Goal: Information Seeking & Learning: Check status

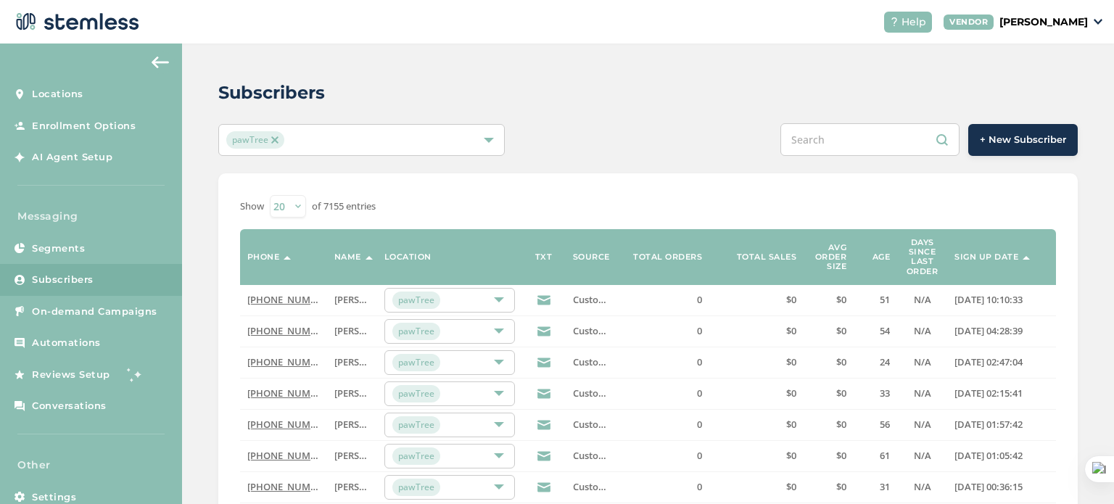
click at [834, 136] on input "text" at bounding box center [869, 139] width 179 height 33
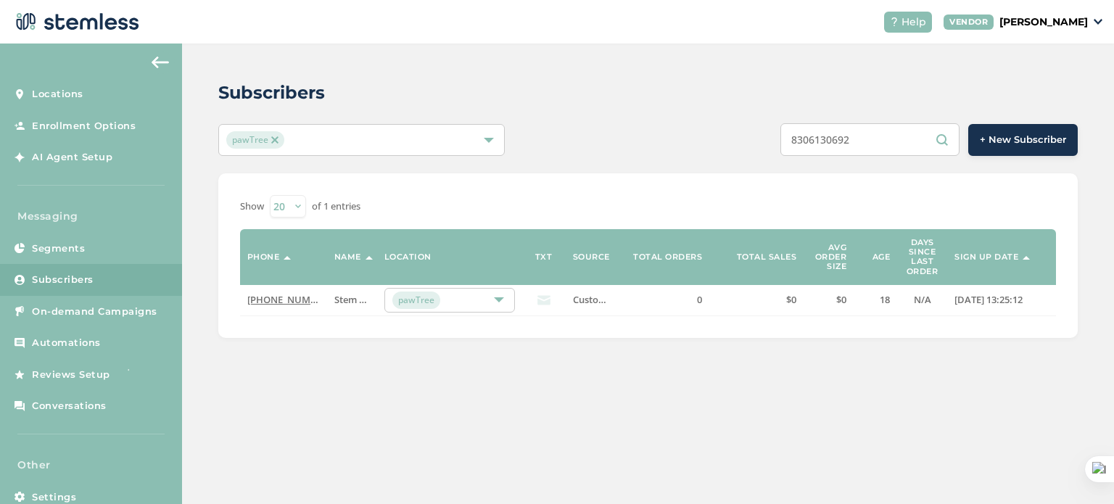
type input "8306130692"
click at [299, 304] on link "[PHONE_NUMBER]" at bounding box center [288, 299] width 83 height 13
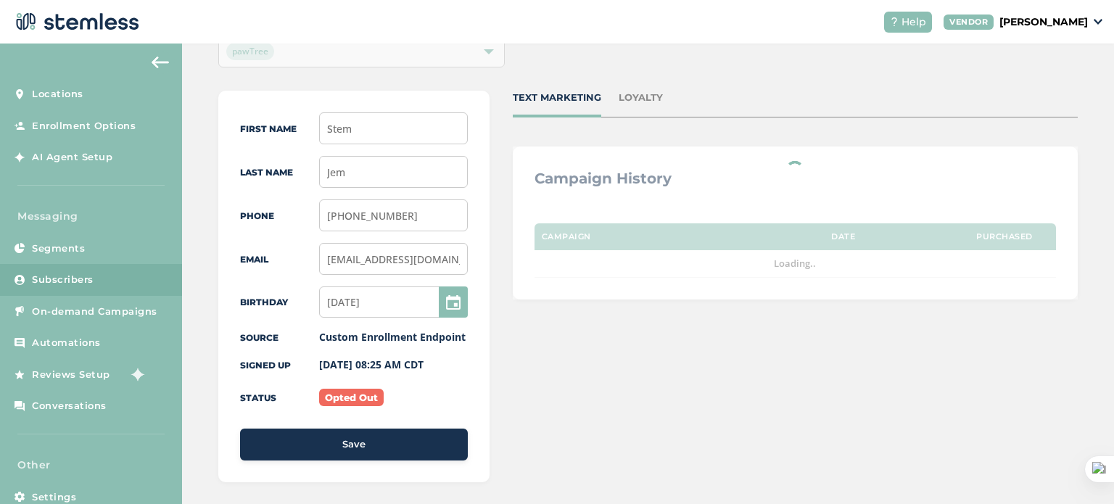
scroll to position [113, 0]
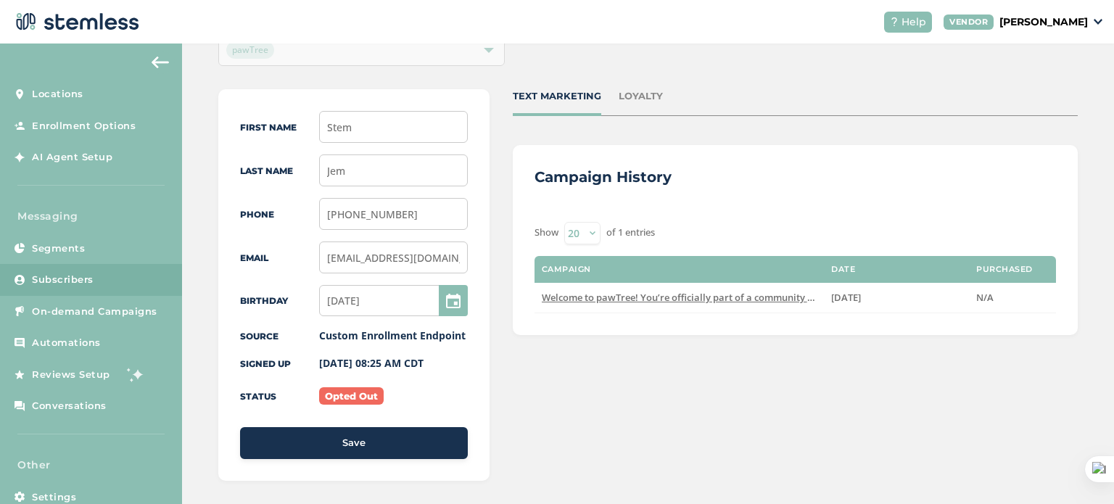
click at [499, 310] on div "First Name Stem Last Name Jem Phone (830) 613-0692 Email Stem@jem.com Birthday …" at bounding box center [647, 434] width 859 height 690
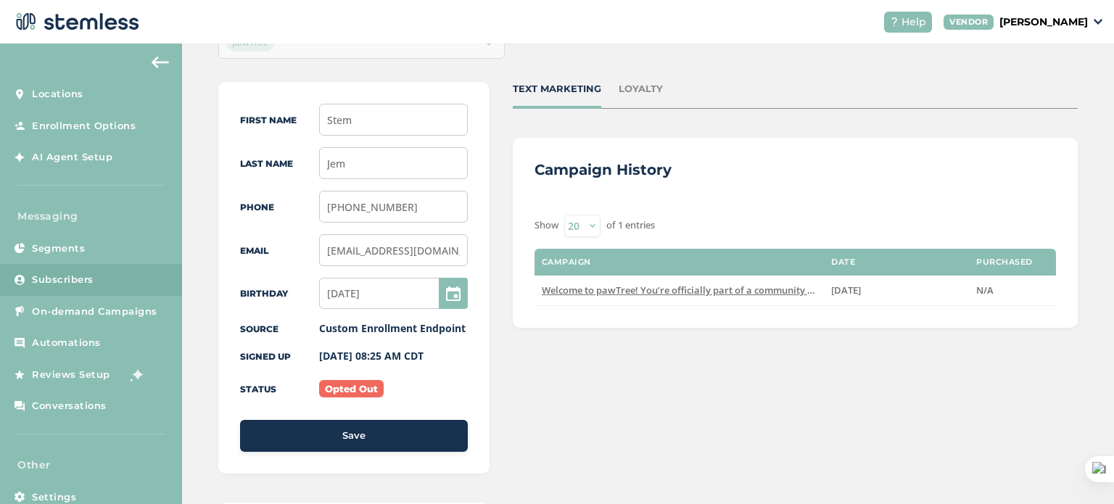
scroll to position [124, 0]
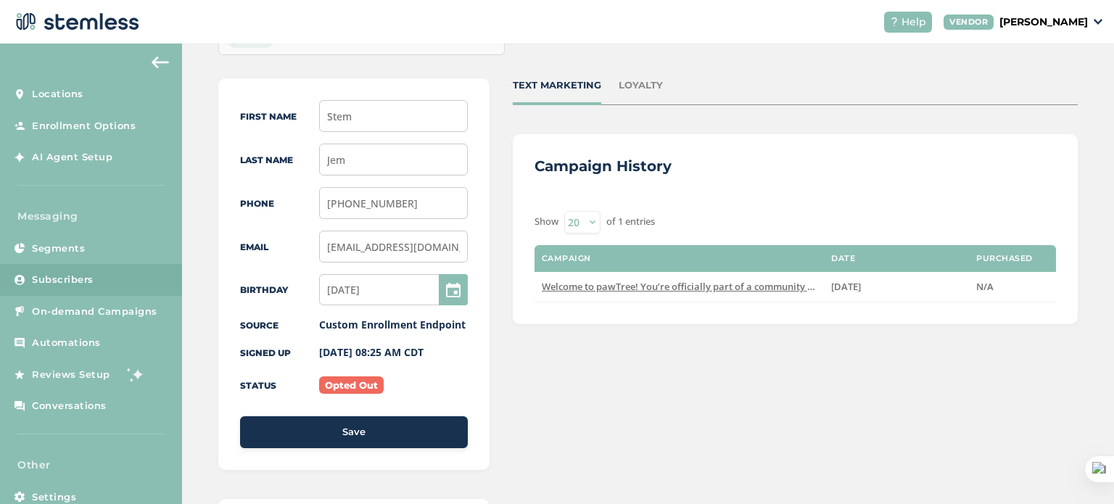
click at [495, 386] on div "First Name Stem Last Name Jem Phone (830) 613-0692 Email Stem@jem.com Birthday …" at bounding box center [647, 423] width 859 height 690
click at [496, 310] on div "First Name Stem Last Name Jem Phone (830) 613-0692 Email Stem@jem.com Birthday …" at bounding box center [647, 423] width 859 height 690
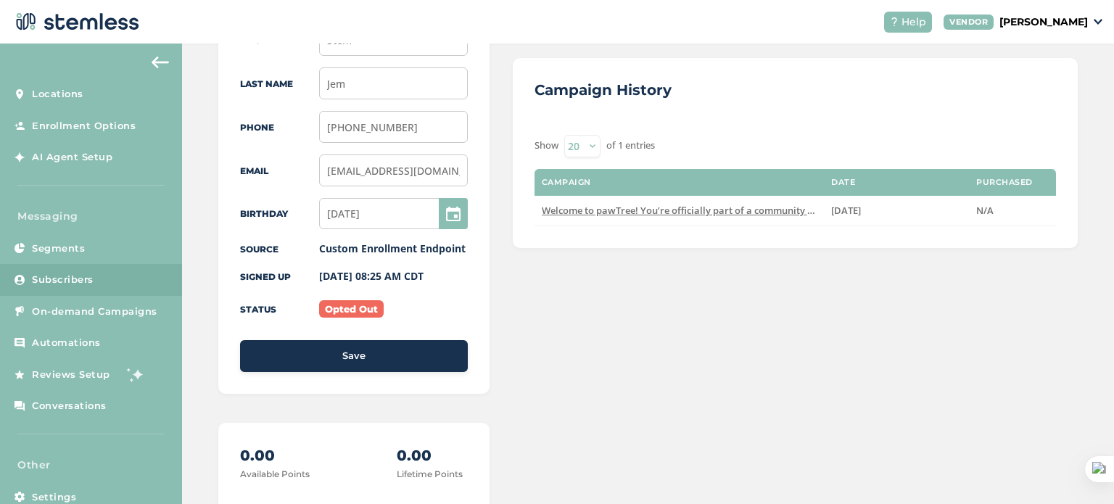
scroll to position [202, 0]
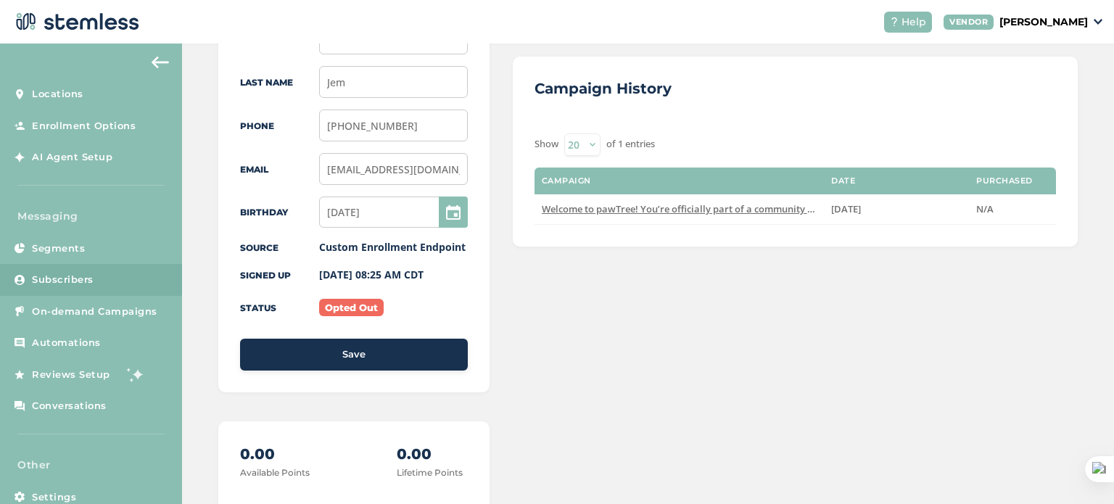
drag, startPoint x: 381, startPoint y: 304, endPoint x: 319, endPoint y: 310, distance: 62.6
click at [319, 310] on label "Opted Out" at bounding box center [351, 307] width 65 height 17
click at [402, 306] on div "Opted Out" at bounding box center [393, 307] width 149 height 15
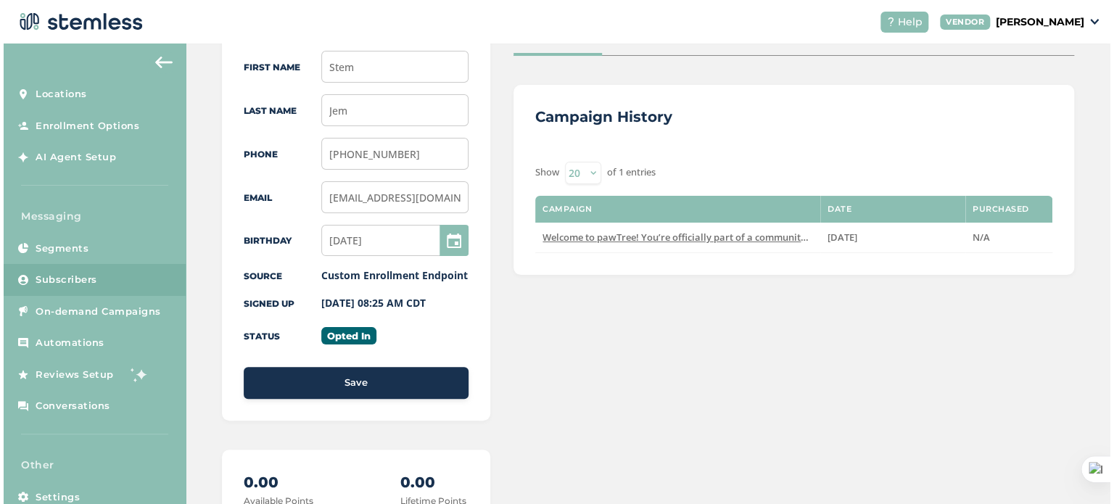
scroll to position [173, 0]
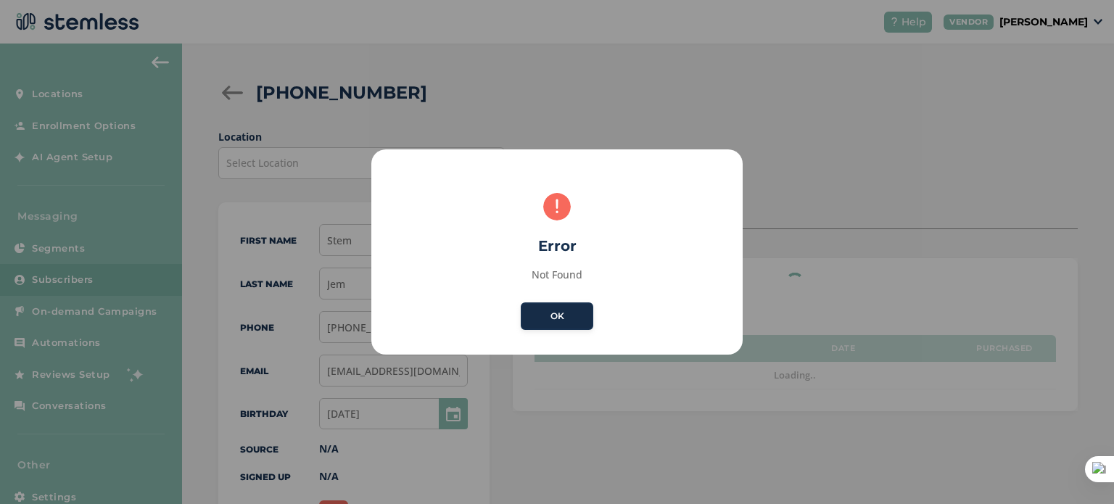
click at [559, 316] on button "OK" at bounding box center [557, 316] width 73 height 28
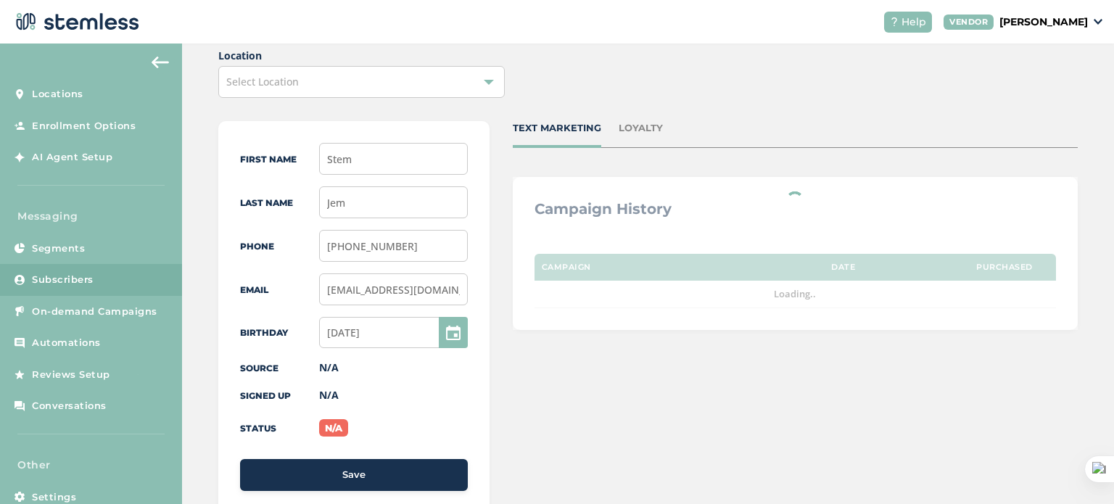
scroll to position [81, 0]
click at [92, 274] on span "Subscribers" at bounding box center [63, 280] width 62 height 15
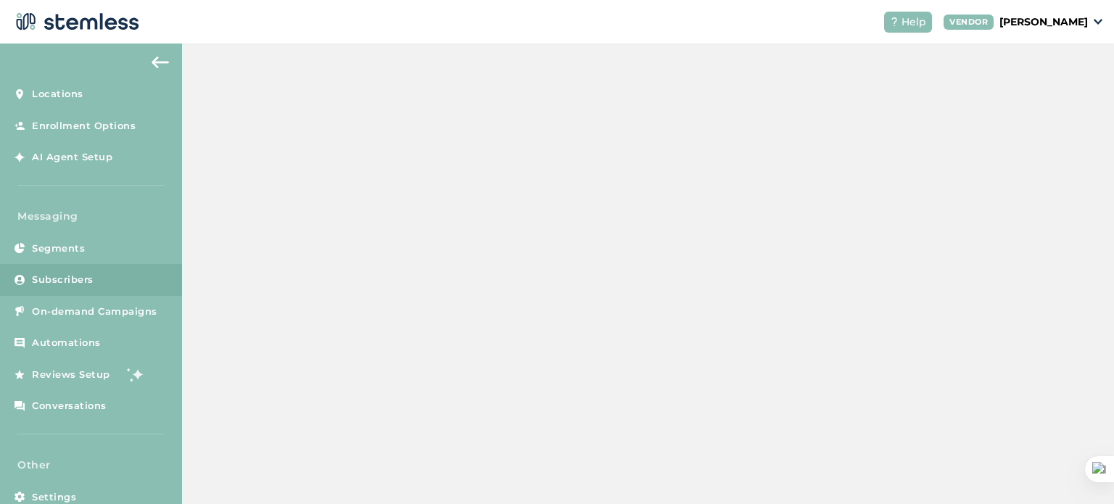
click at [92, 274] on span "Subscribers" at bounding box center [63, 280] width 62 height 15
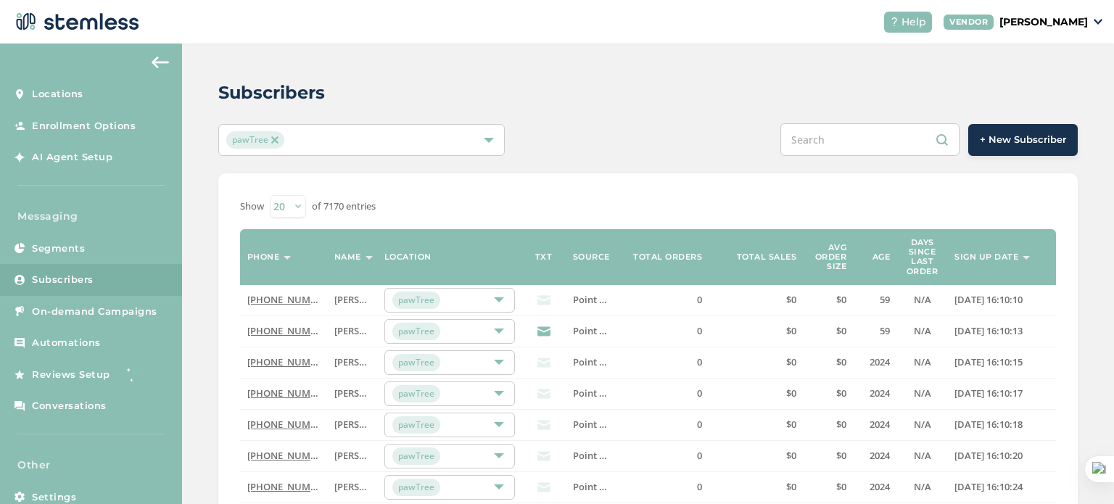
click at [818, 140] on input "text" at bounding box center [869, 139] width 179 height 33
paste input "8306130692"
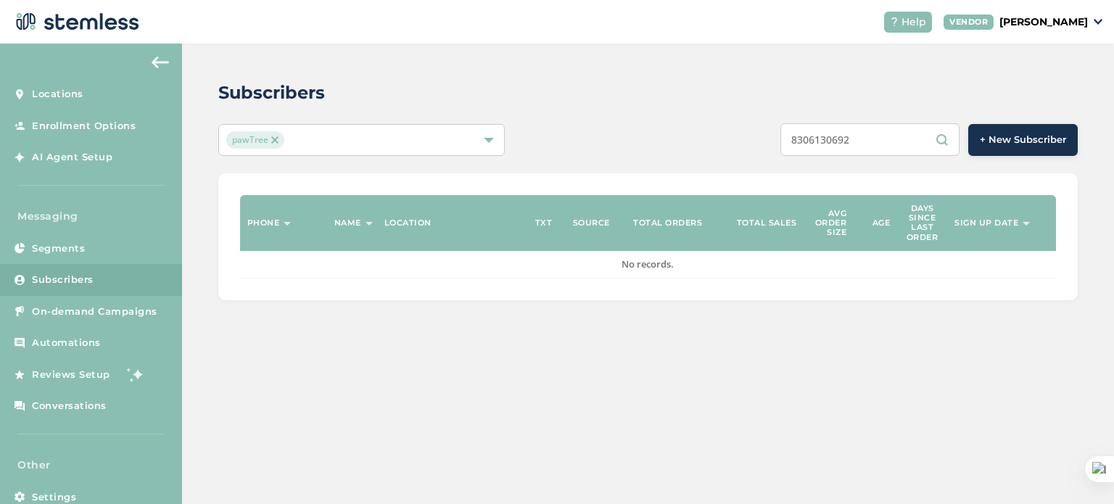
click at [800, 138] on input "8306130692" at bounding box center [869, 139] width 179 height 33
click at [881, 144] on input "8306130692" at bounding box center [869, 139] width 179 height 33
type input "8"
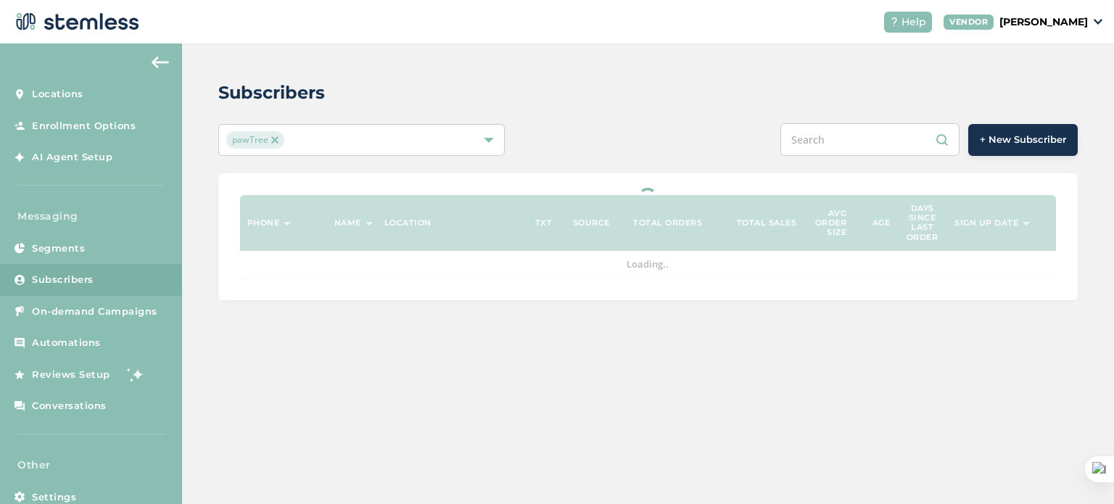
click at [732, 137] on div "+ New Subscriber" at bounding box center [826, 139] width 501 height 33
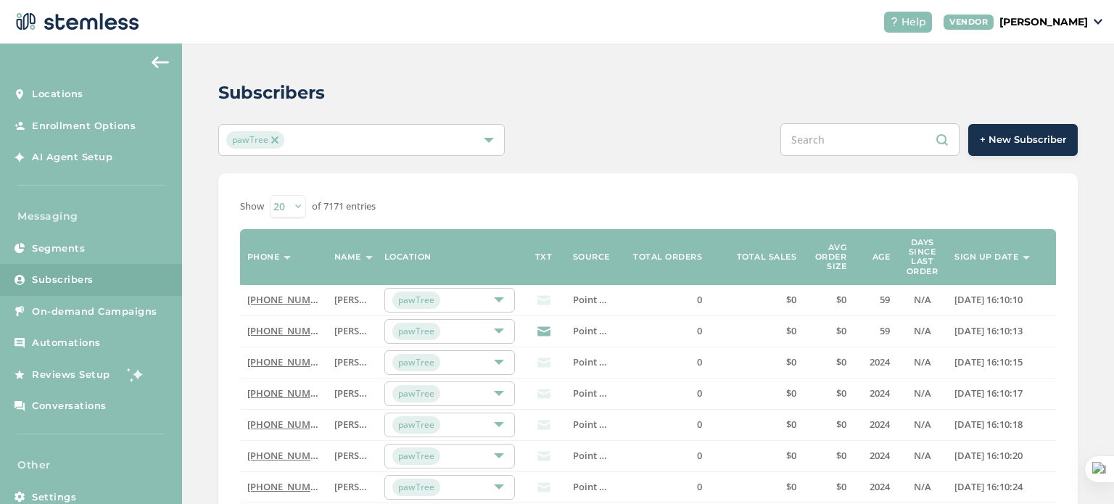
click at [849, 137] on input "text" at bounding box center [869, 139] width 179 height 33
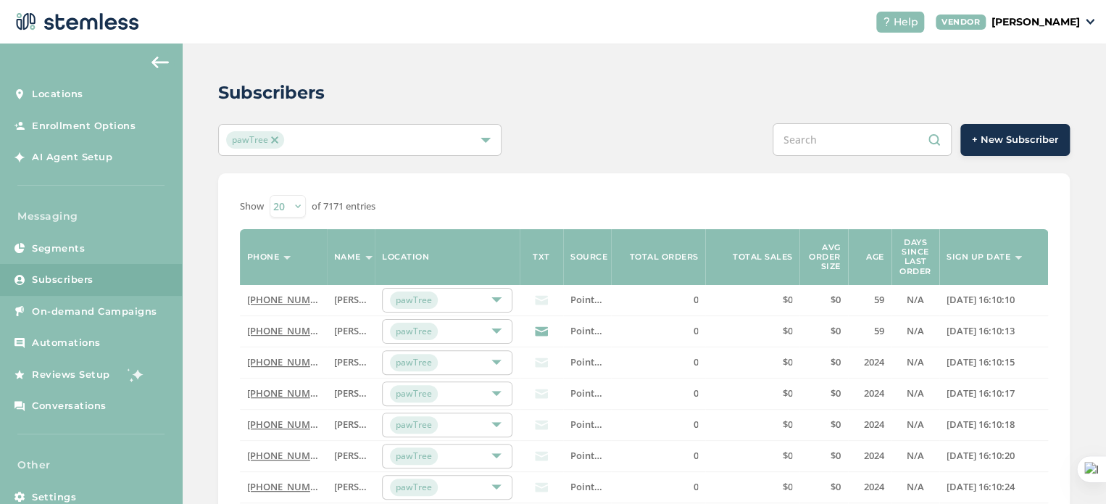
click at [821, 138] on input "text" at bounding box center [862, 139] width 179 height 33
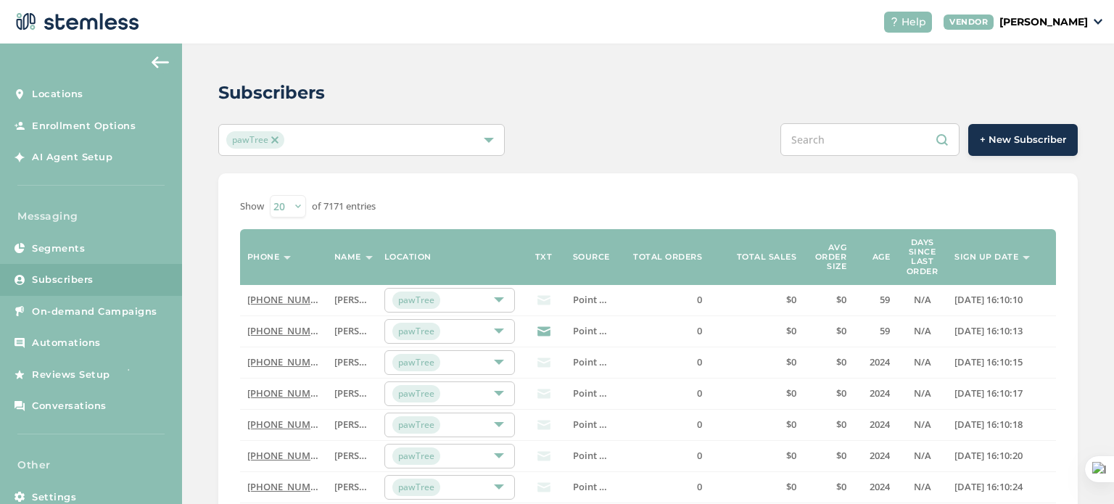
paste input "8306130692"
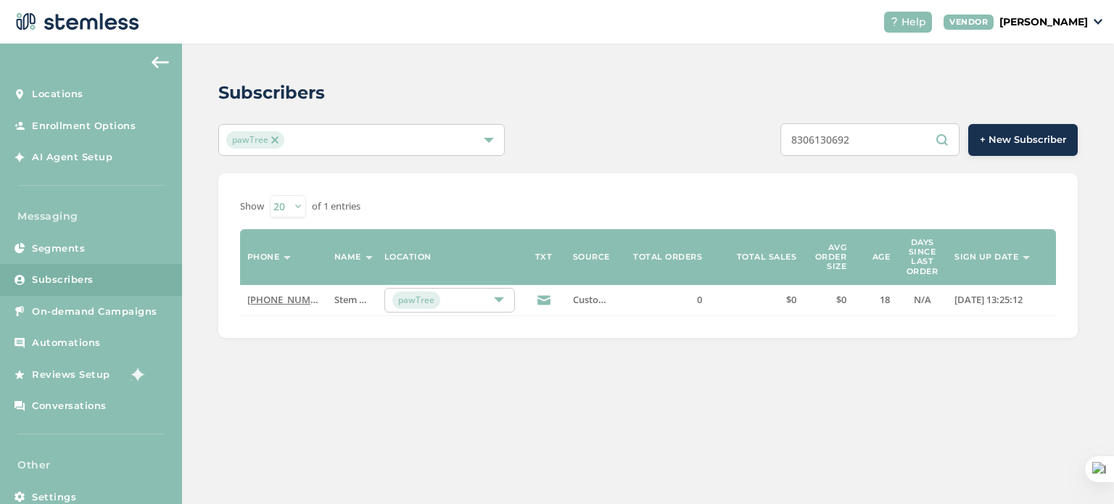
click at [803, 141] on input "8306130692" at bounding box center [869, 139] width 179 height 33
type input "8306130692"
click at [289, 300] on link "(830) 613-0692" at bounding box center [288, 299] width 83 height 13
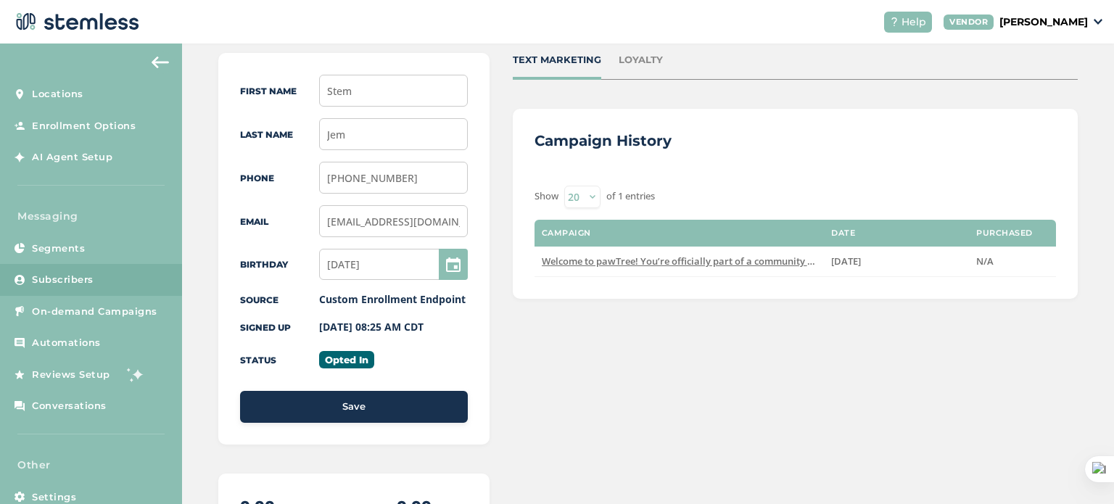
scroll to position [155, 0]
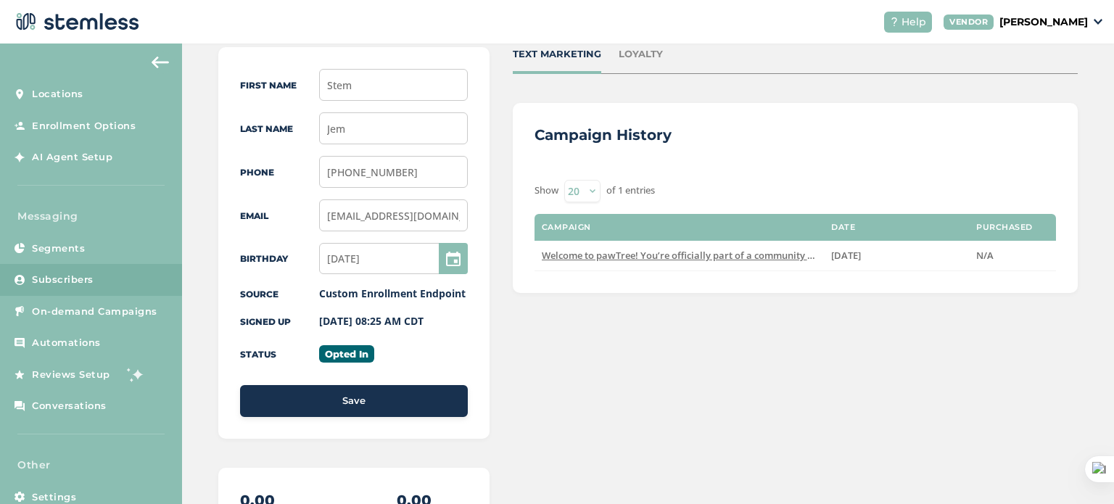
click at [493, 214] on div "First Name Stem Last Name Jem Phone (830) 613-0692 Email Stem@jem.com Birthday …" at bounding box center [647, 392] width 859 height 690
click at [49, 281] on span "Subscribers" at bounding box center [63, 280] width 62 height 15
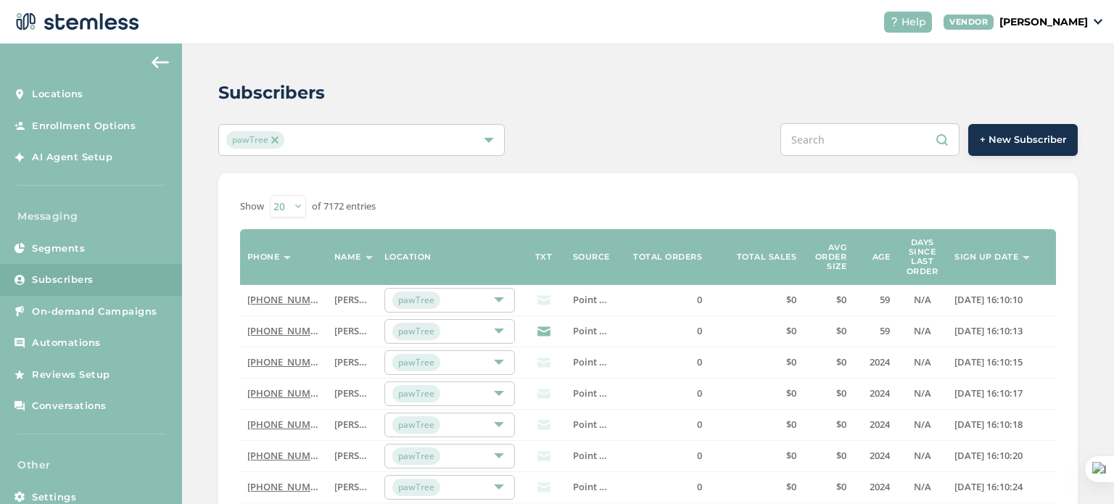
click at [844, 130] on input "text" at bounding box center [869, 139] width 179 height 33
paste input "8306130692"
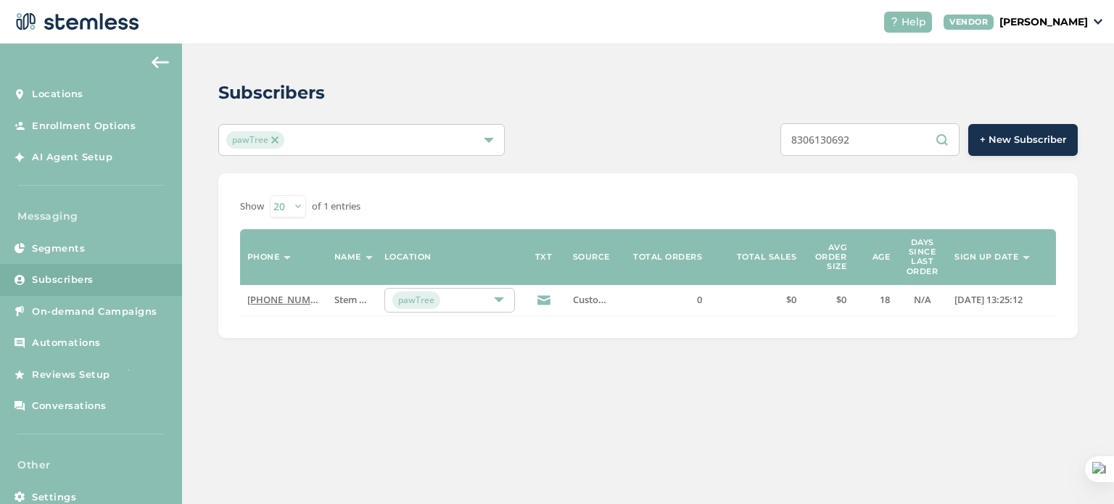
click at [803, 142] on input "8306130692" at bounding box center [869, 139] width 179 height 33
type input "8306130692"
click at [284, 302] on link "(830) 613-0692" at bounding box center [288, 299] width 83 height 13
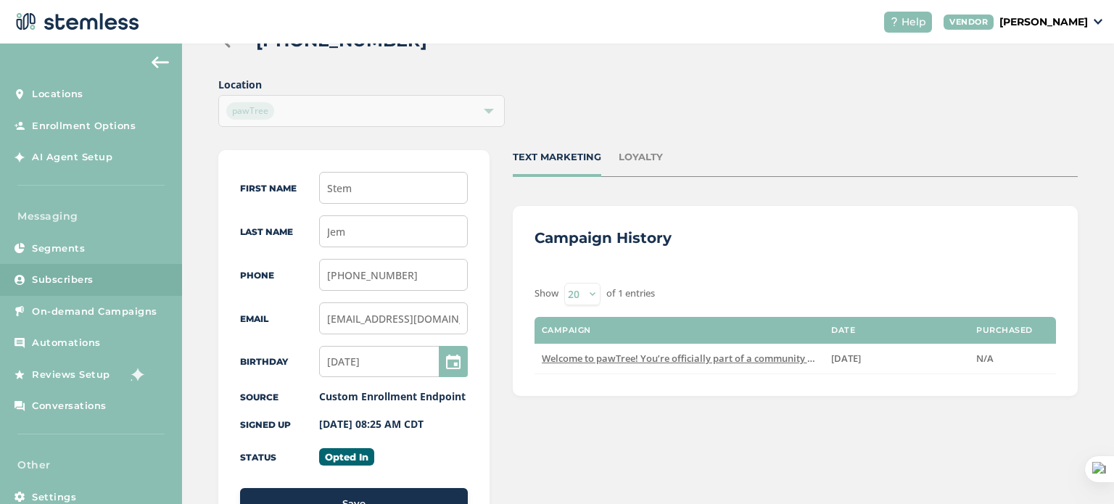
scroll to position [54, 0]
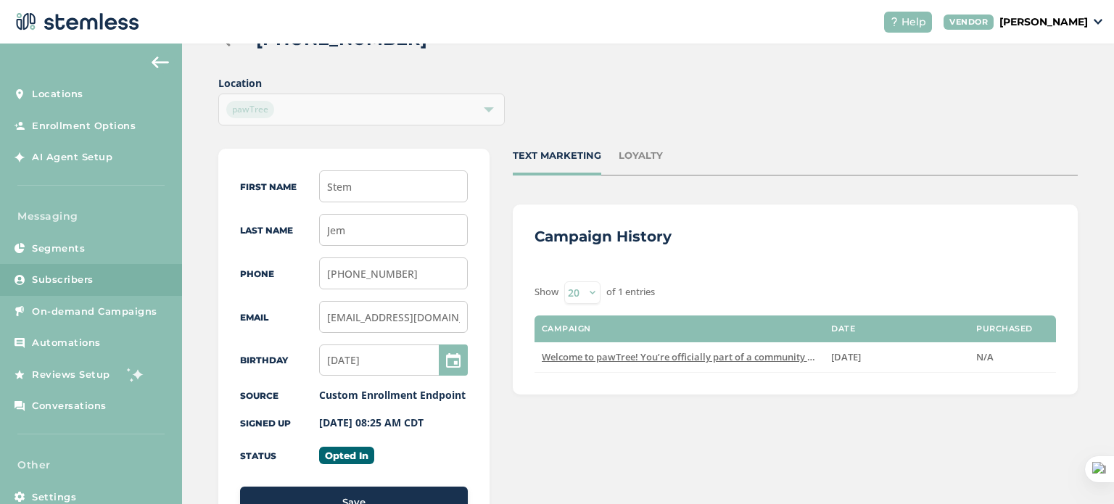
click at [82, 283] on span "Subscribers" at bounding box center [63, 280] width 62 height 15
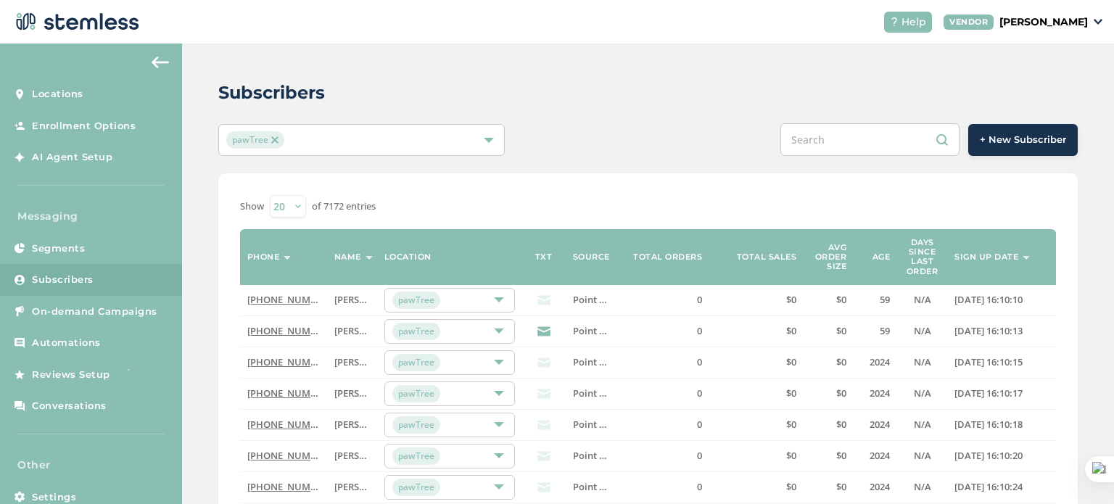
click at [835, 141] on input "text" at bounding box center [869, 139] width 179 height 33
paste input "8306130692"
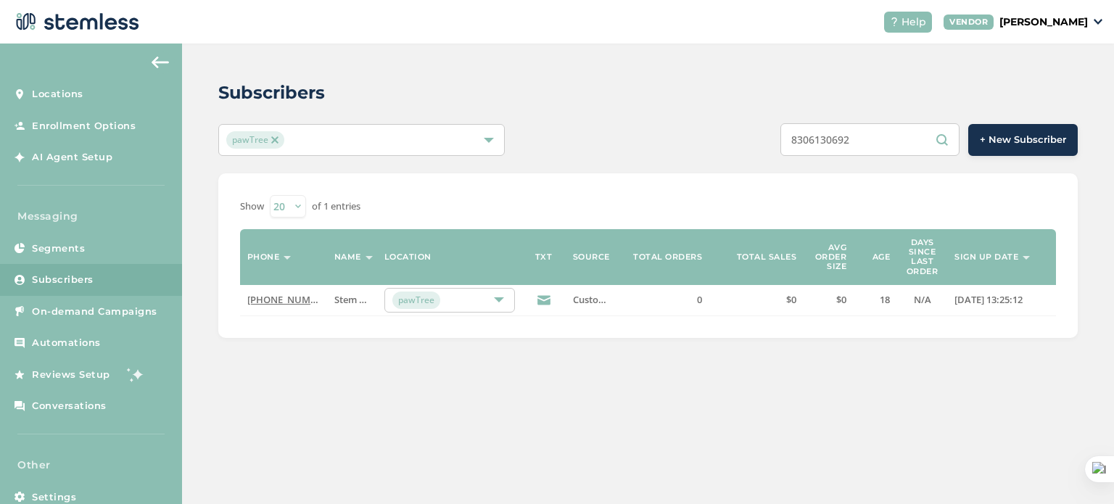
click at [108, 277] on link "Subscribers" at bounding box center [91, 280] width 182 height 32
click at [868, 141] on input "8306130692" at bounding box center [869, 139] width 179 height 33
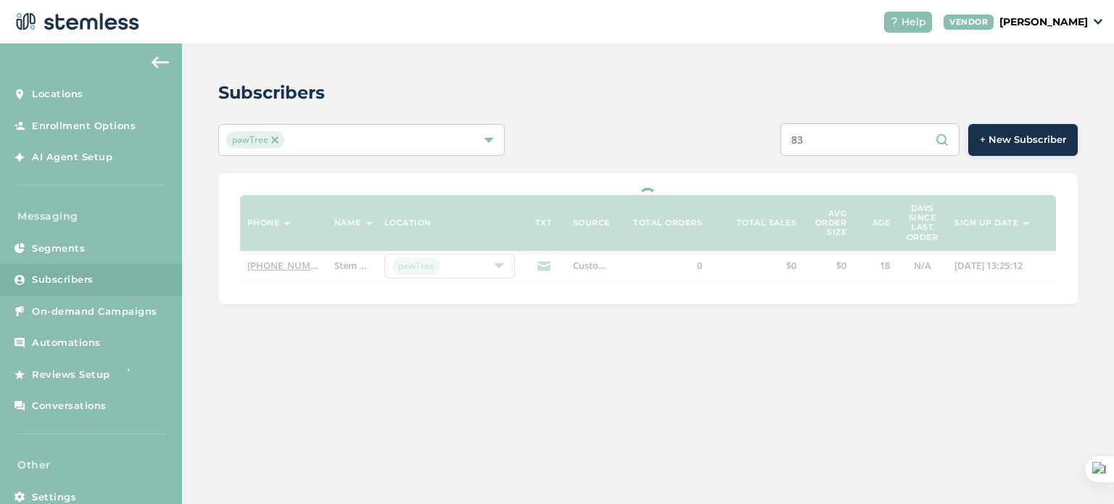
type input "8"
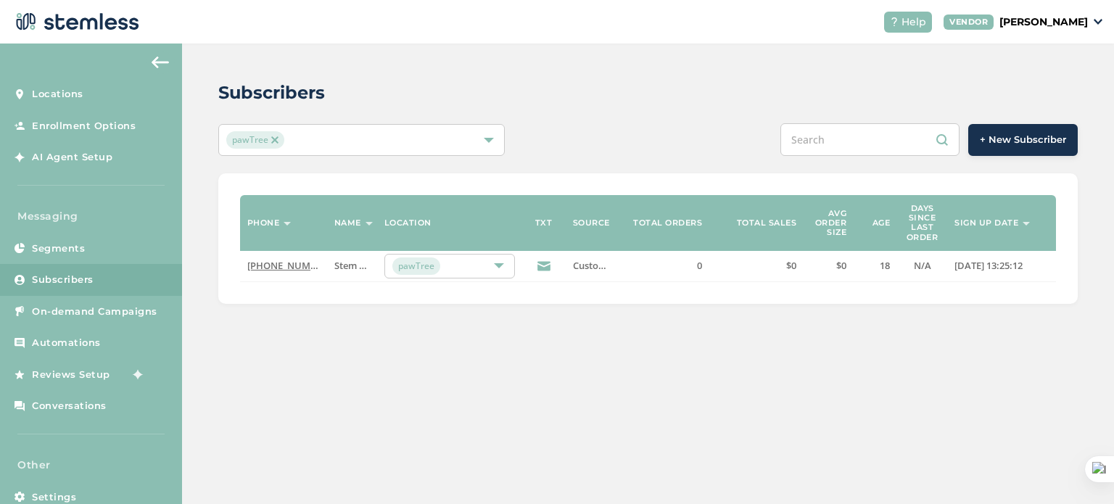
click at [694, 141] on div "+ New Subscriber" at bounding box center [826, 139] width 501 height 33
click at [111, 276] on link "Subscribers" at bounding box center [91, 280] width 182 height 32
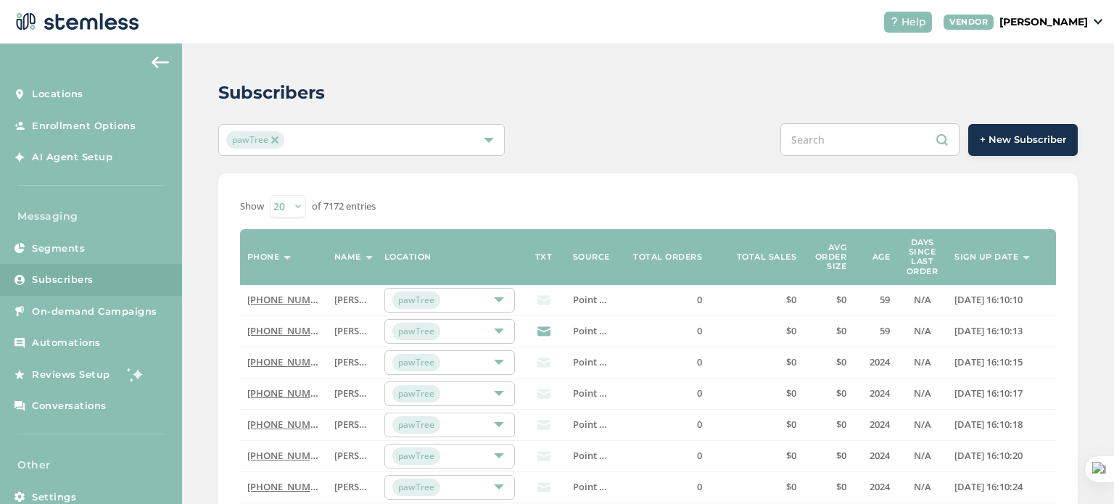
click at [840, 141] on input "text" at bounding box center [869, 139] width 179 height 33
paste input "9075611772"
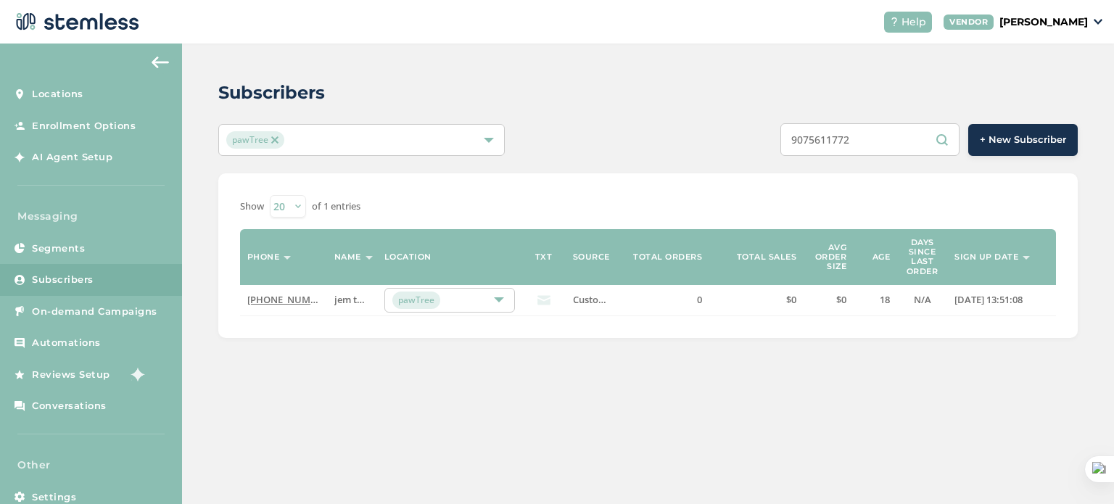
type input "9075611772"
click at [279, 299] on link "[PHONE_NUMBER]" at bounding box center [288, 299] width 83 height 13
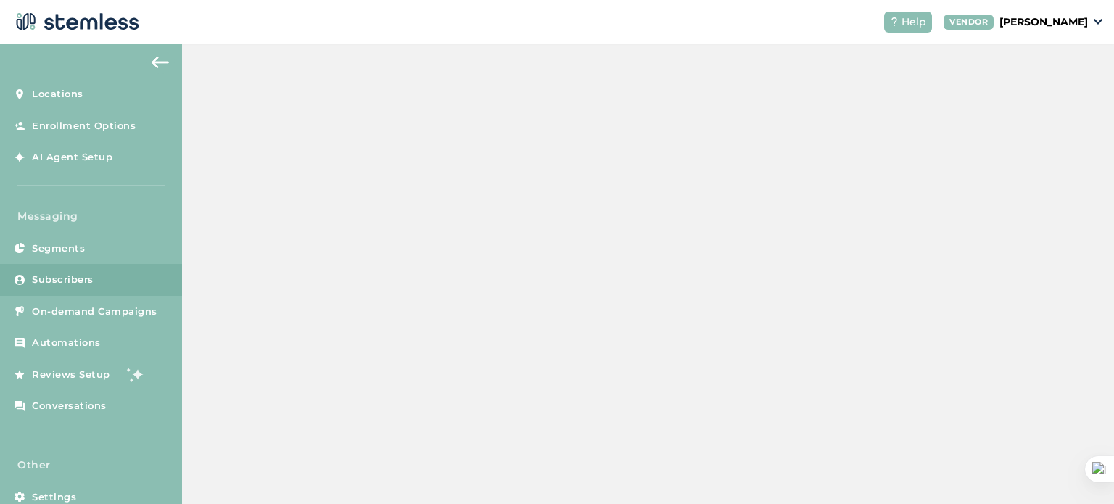
click at [279, 299] on link "[PHONE_NUMBER]" at bounding box center [288, 299] width 83 height 13
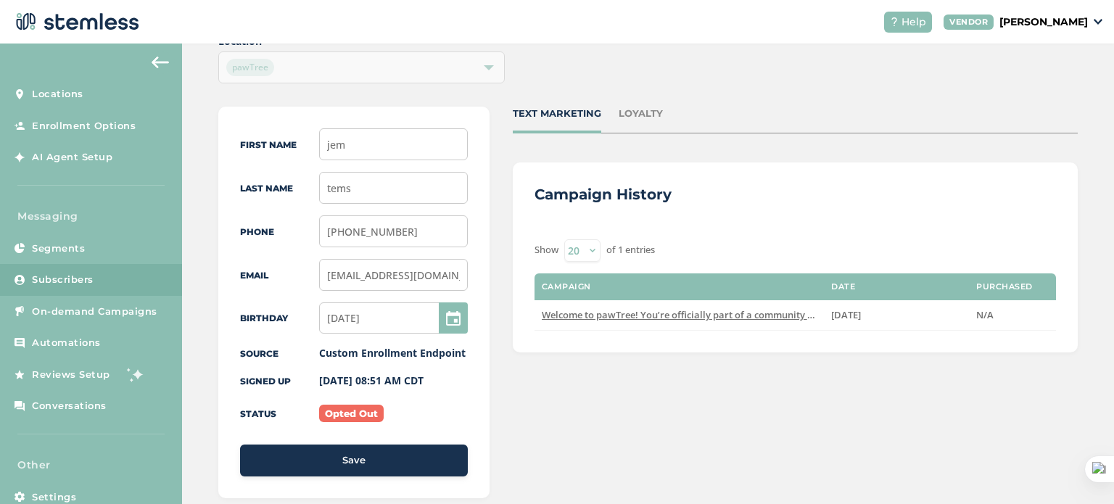
scroll to position [65, 0]
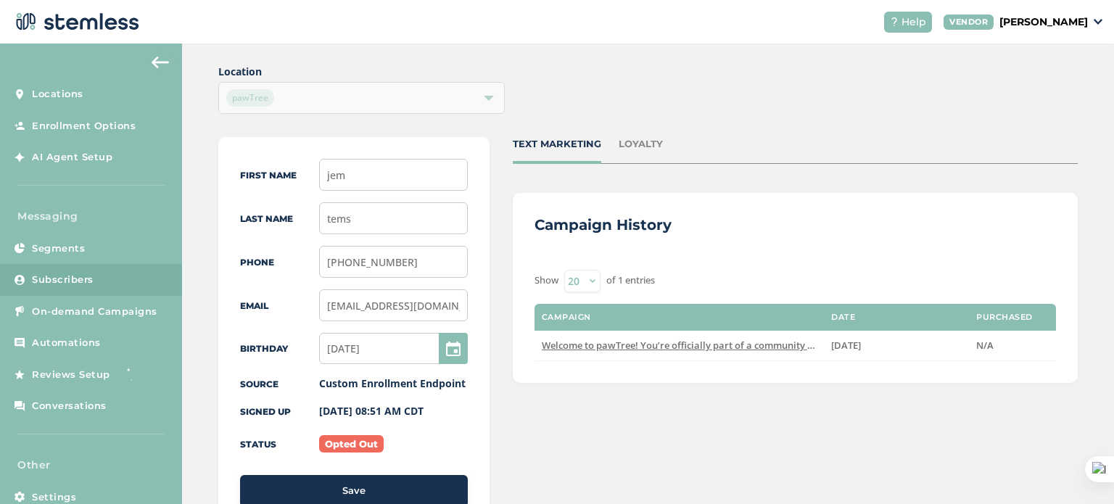
click at [118, 275] on link "Subscribers" at bounding box center [91, 280] width 182 height 32
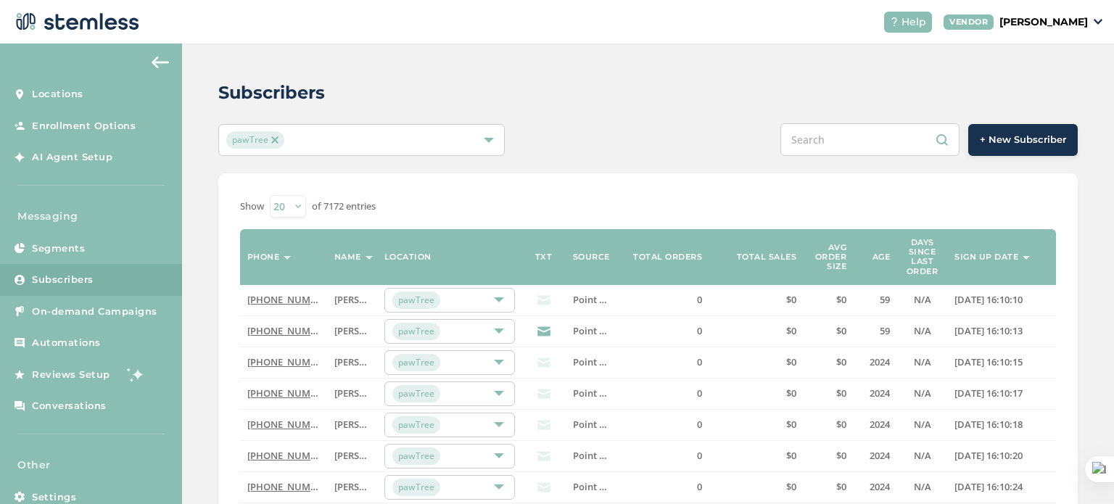
click at [826, 131] on input "text" at bounding box center [869, 139] width 179 height 33
paste input "[EMAIL_ADDRESS][DOMAIN_NAME]"
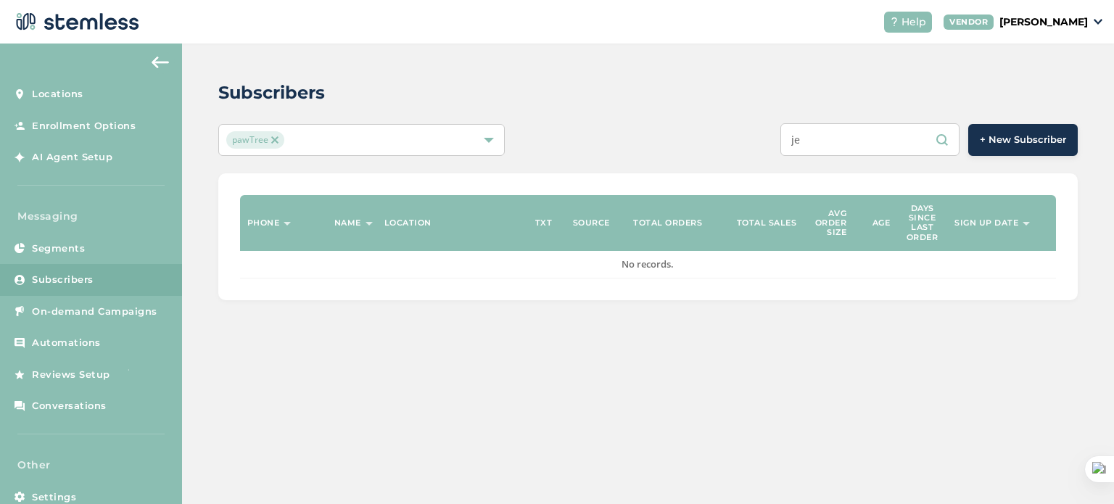
type input "j"
